Goal: Information Seeking & Learning: Learn about a topic

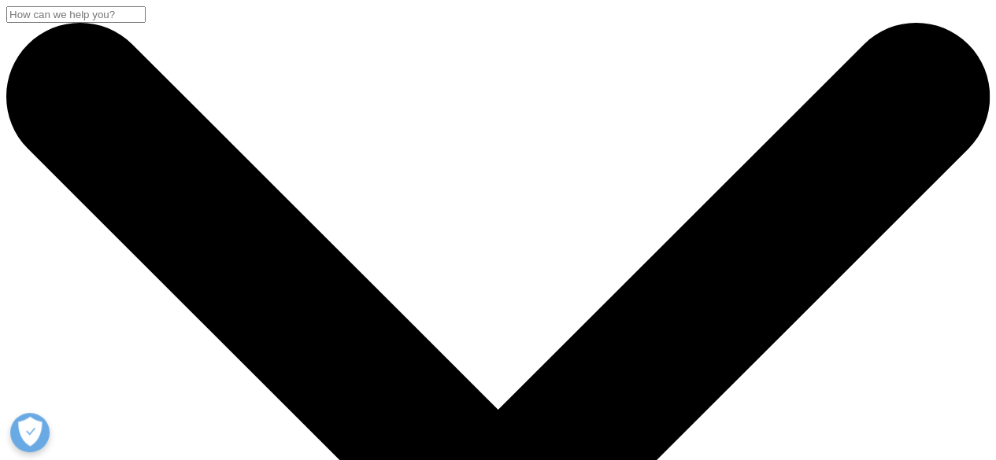
click at [146, 23] on input "Search" at bounding box center [75, 14] width 139 height 17
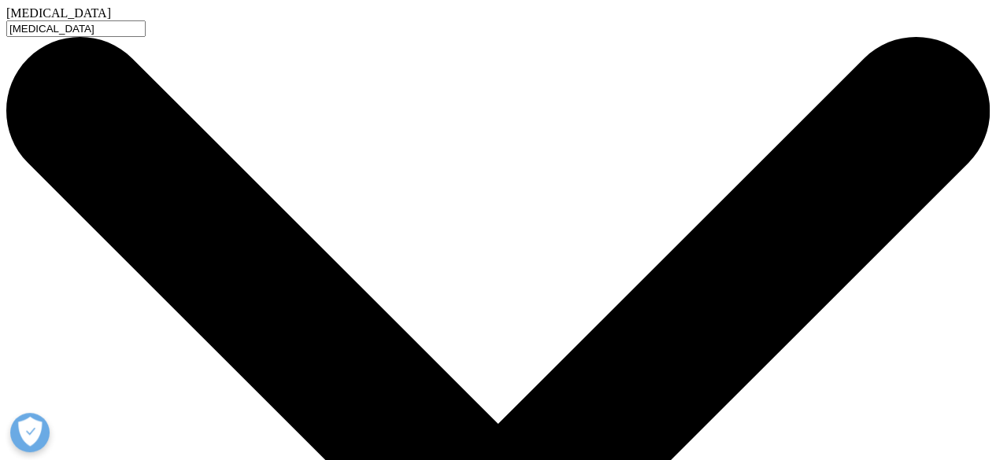
type input "[MEDICAL_DATA]"
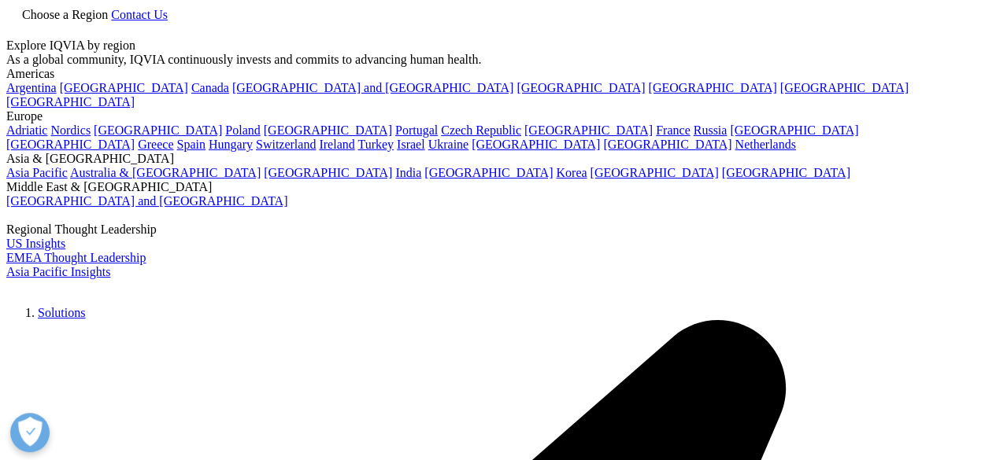
type input "[MEDICAL_DATA]"
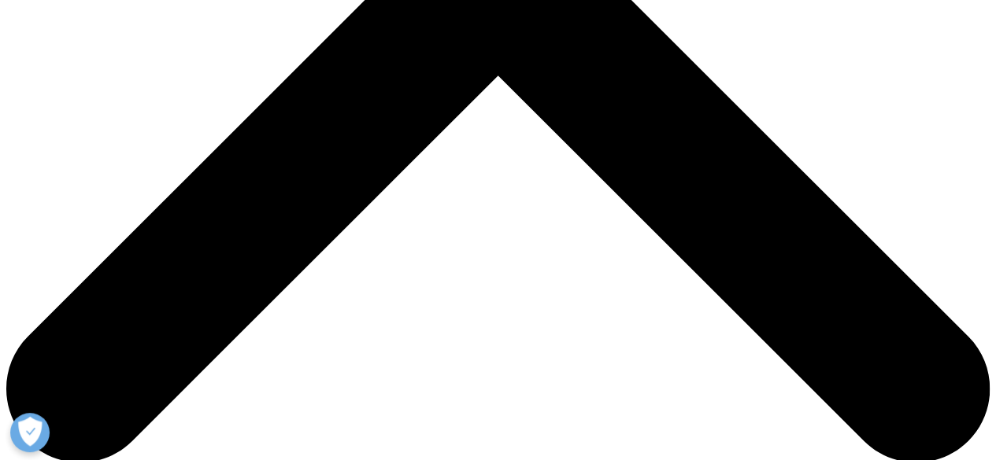
scroll to position [256, 0]
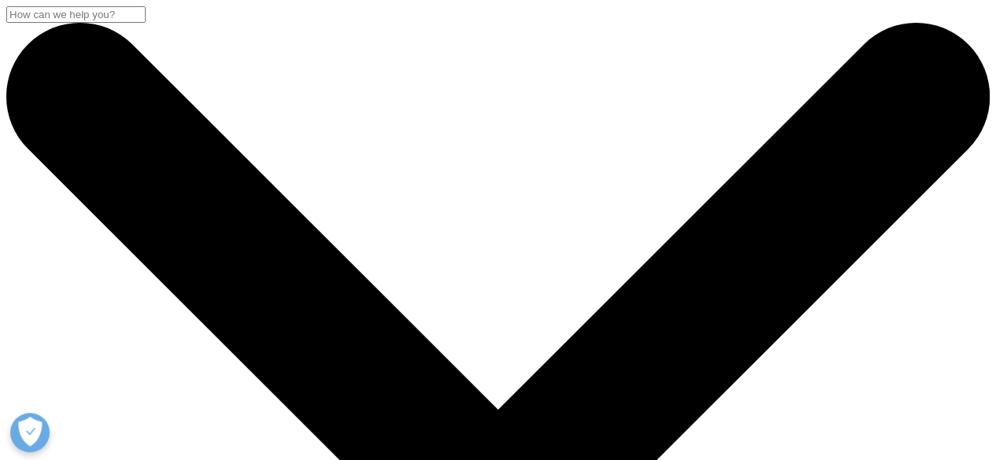
scroll to position [143, 929]
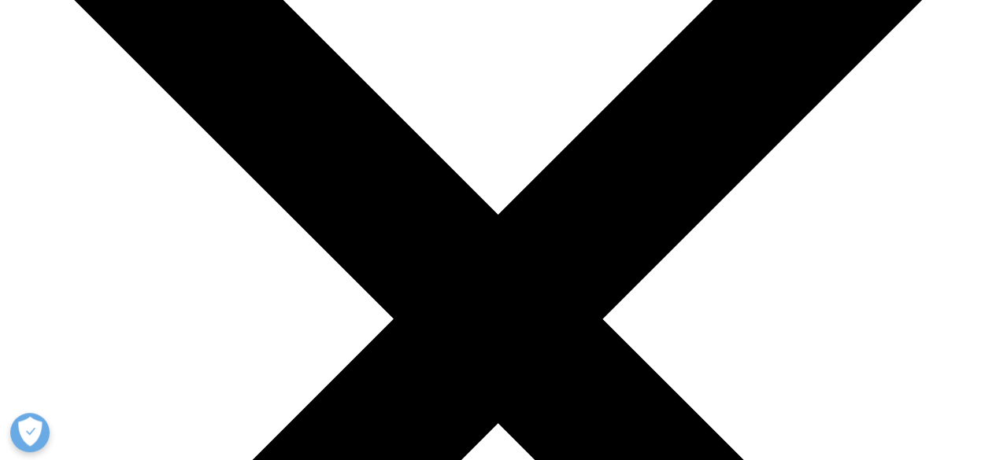
scroll to position [0, 0]
